Goal: Task Accomplishment & Management: Use online tool/utility

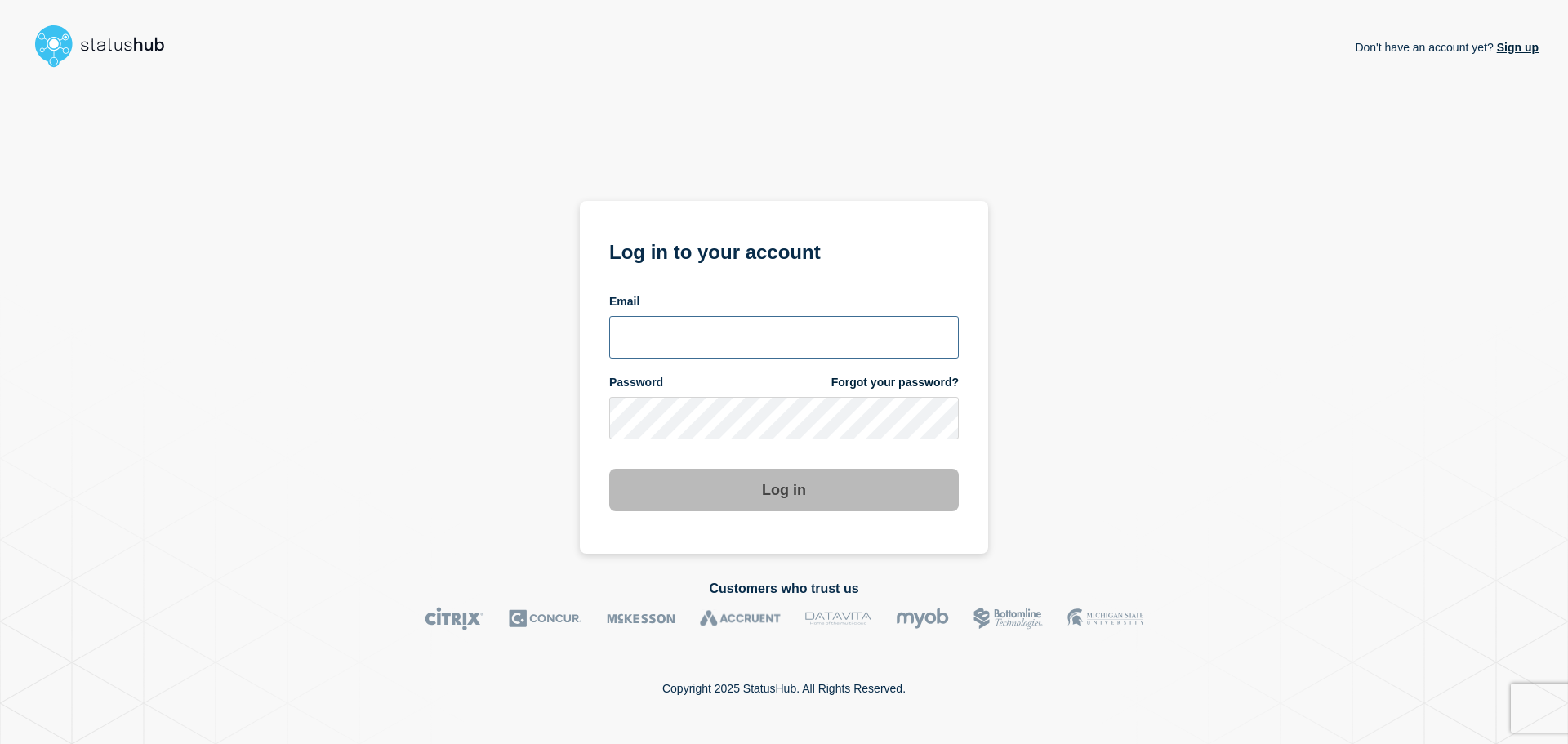
click at [678, 322] on input "email input" at bounding box center [784, 337] width 350 height 42
type input "[EMAIL_ADDRESS][DOMAIN_NAME]"
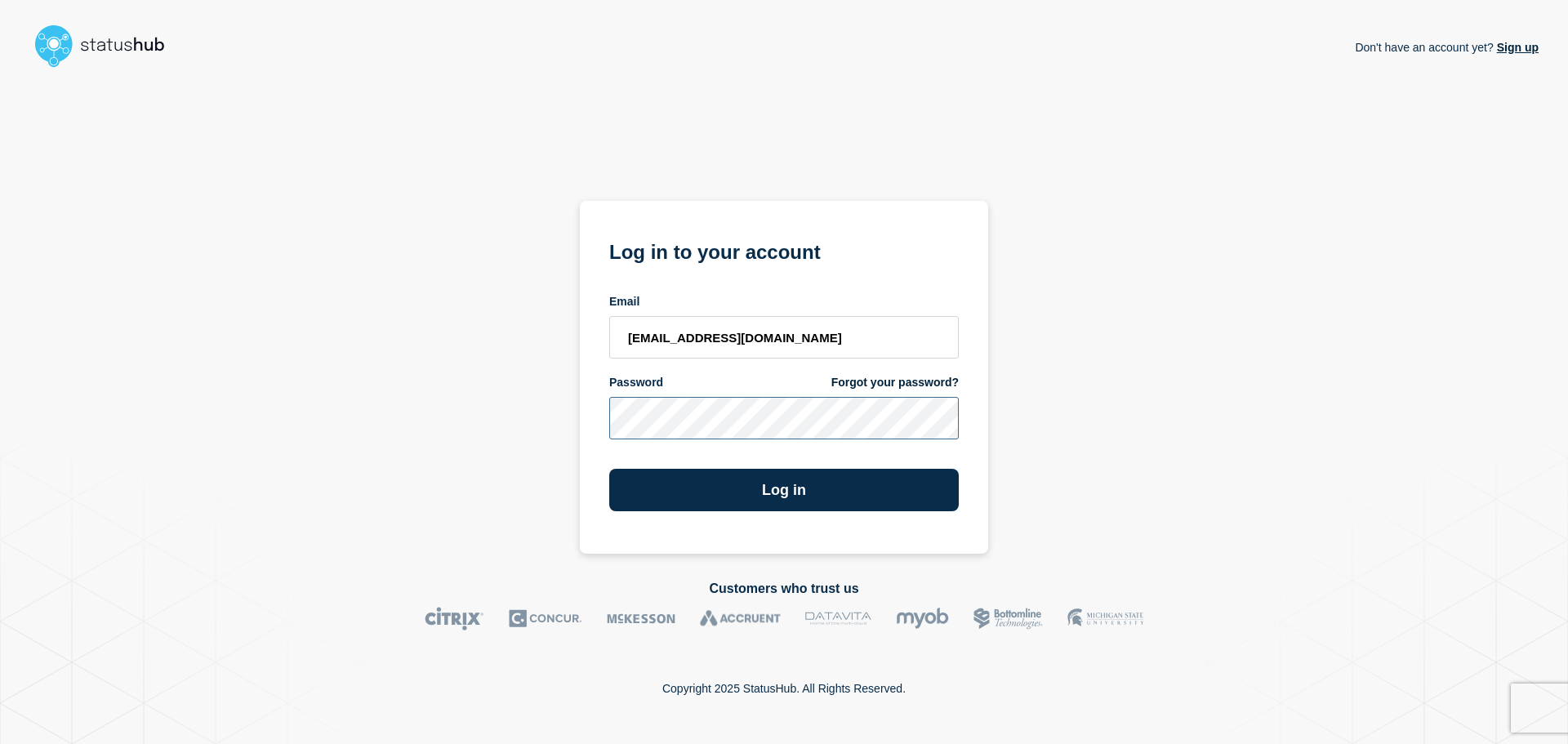
click at [610, 469] on button "Log in" at bounding box center [784, 489] width 350 height 42
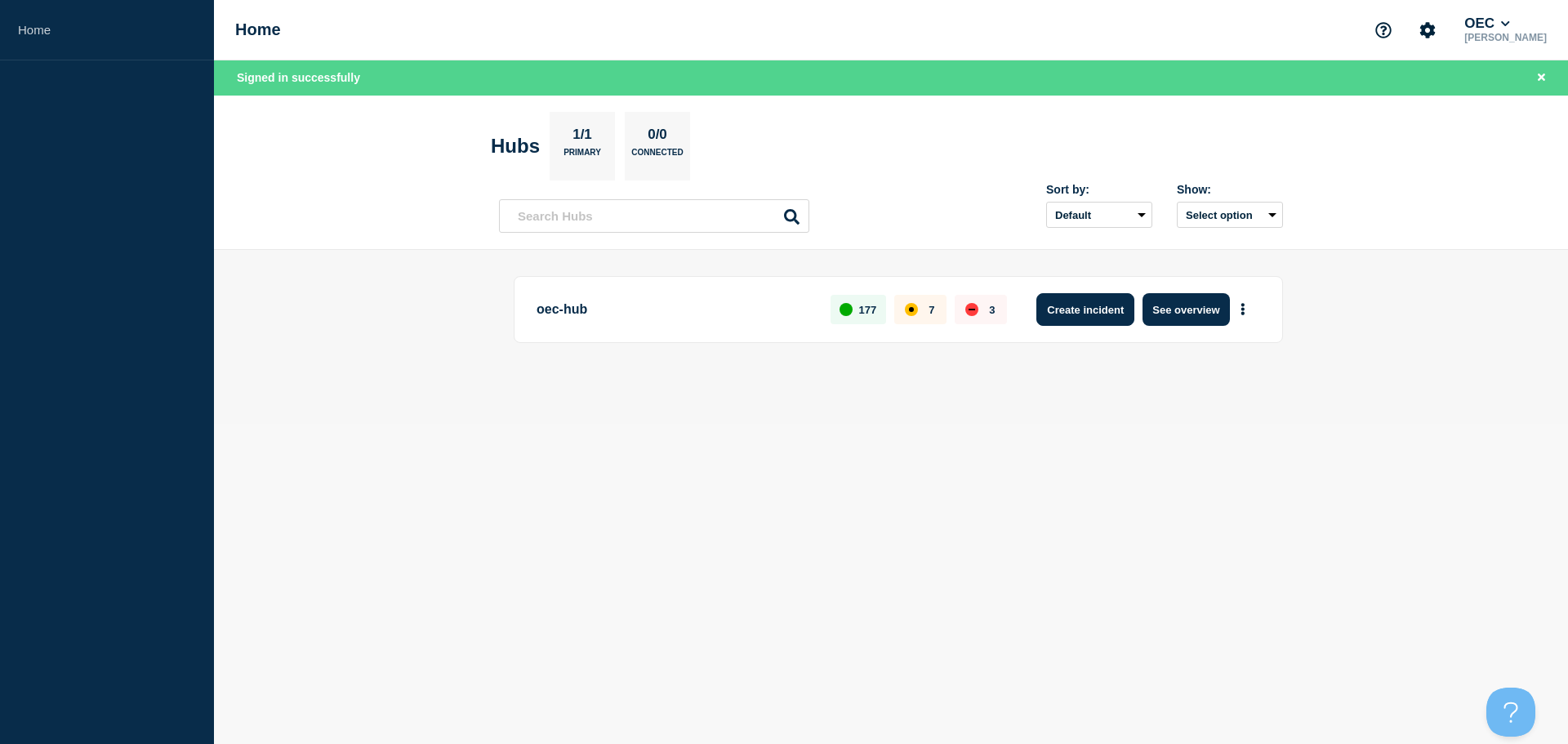
click at [1087, 310] on button "Create incident" at bounding box center [1086, 310] width 98 height 33
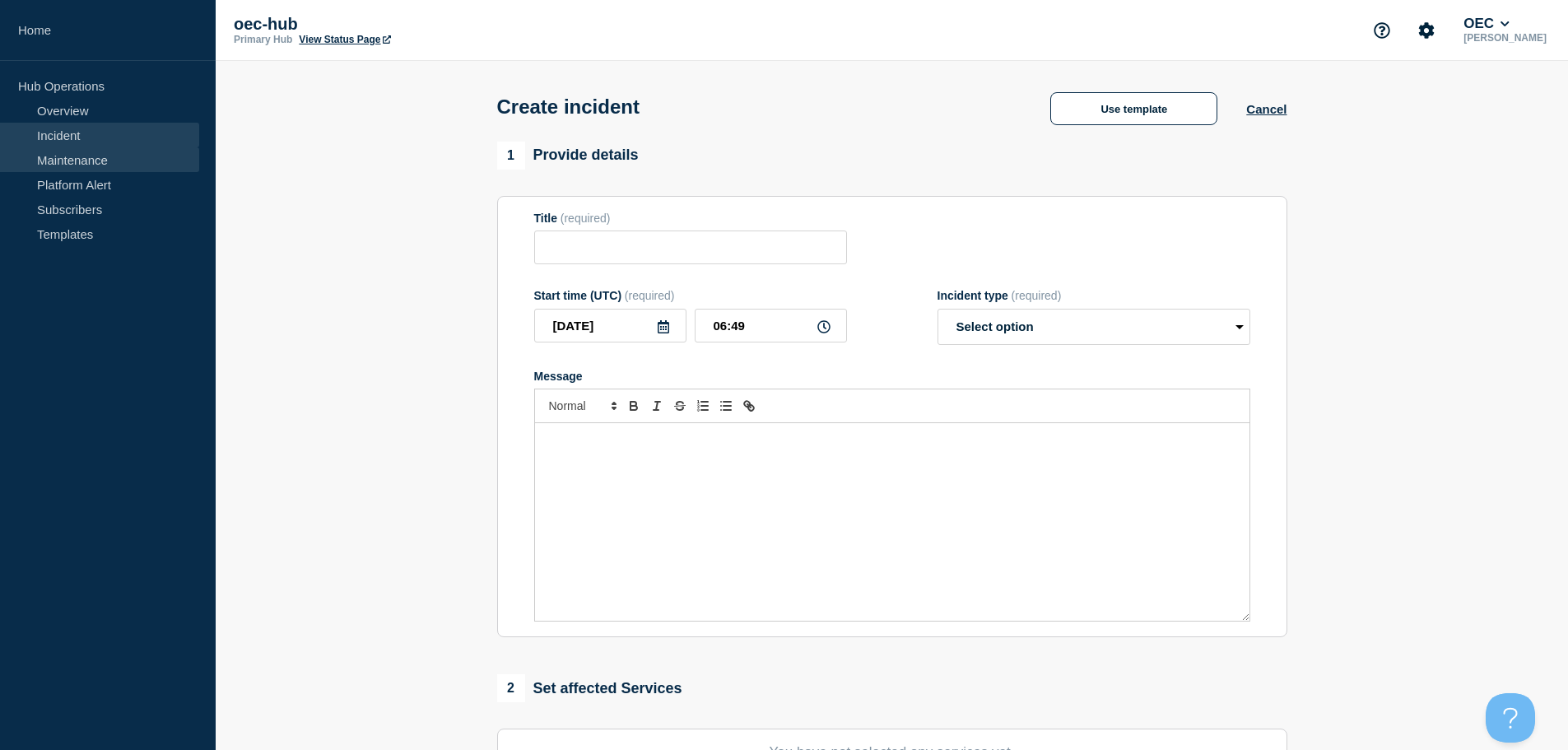
click at [63, 152] on link "Maintenance" at bounding box center [99, 159] width 199 height 24
click at [70, 138] on link "Incident" at bounding box center [99, 135] width 199 height 24
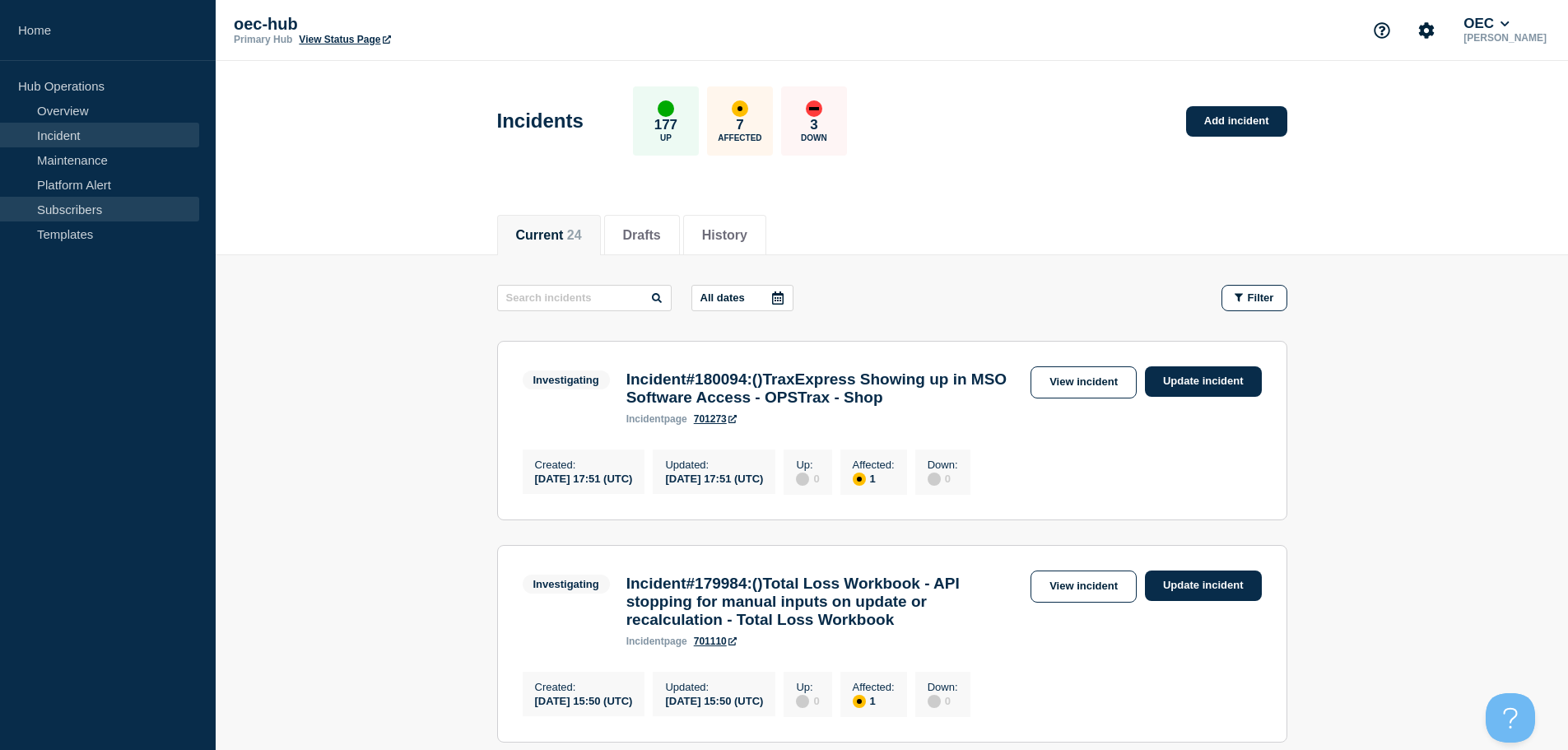
click at [57, 201] on link "Subscribers" at bounding box center [99, 209] width 199 height 24
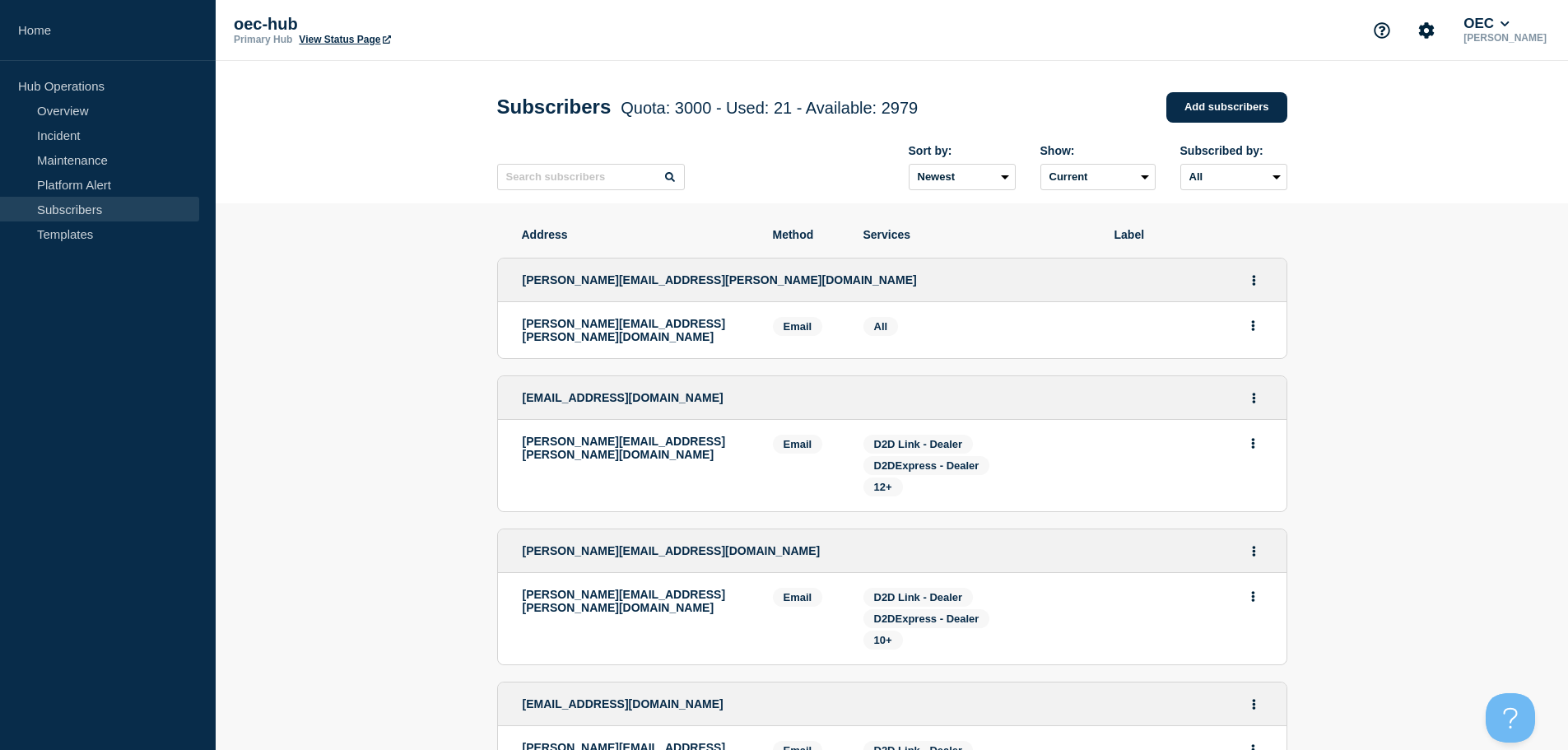
click at [328, 27] on p "oec-hub" at bounding box center [399, 24] width 329 height 19
click at [325, 36] on link "View Status Page" at bounding box center [344, 39] width 91 height 11
click at [37, 127] on link "Incident" at bounding box center [99, 135] width 199 height 24
